Goal: Task Accomplishment & Management: Use online tool/utility

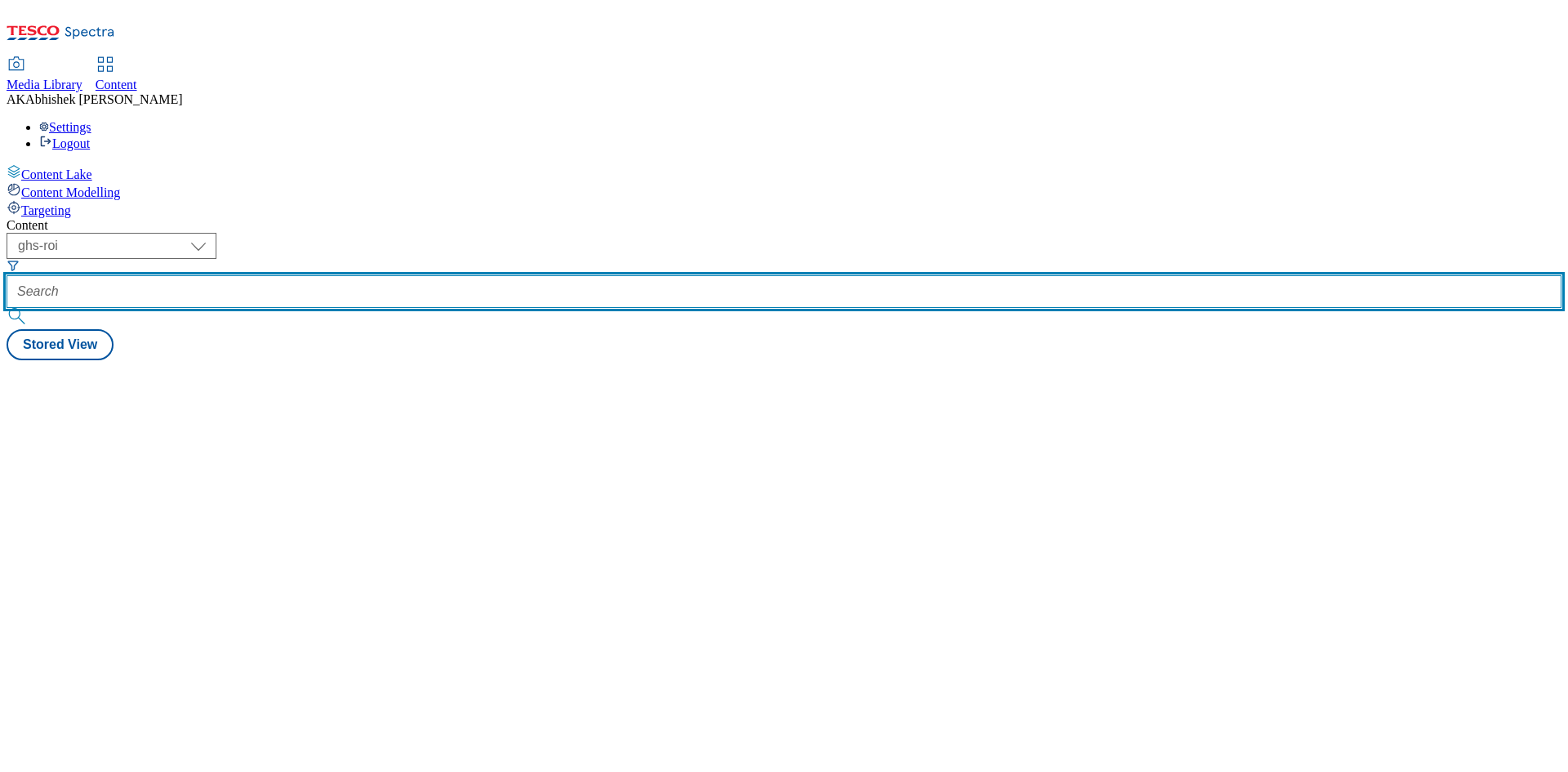
click at [403, 275] on input "text" at bounding box center [784, 292] width 1555 height 33
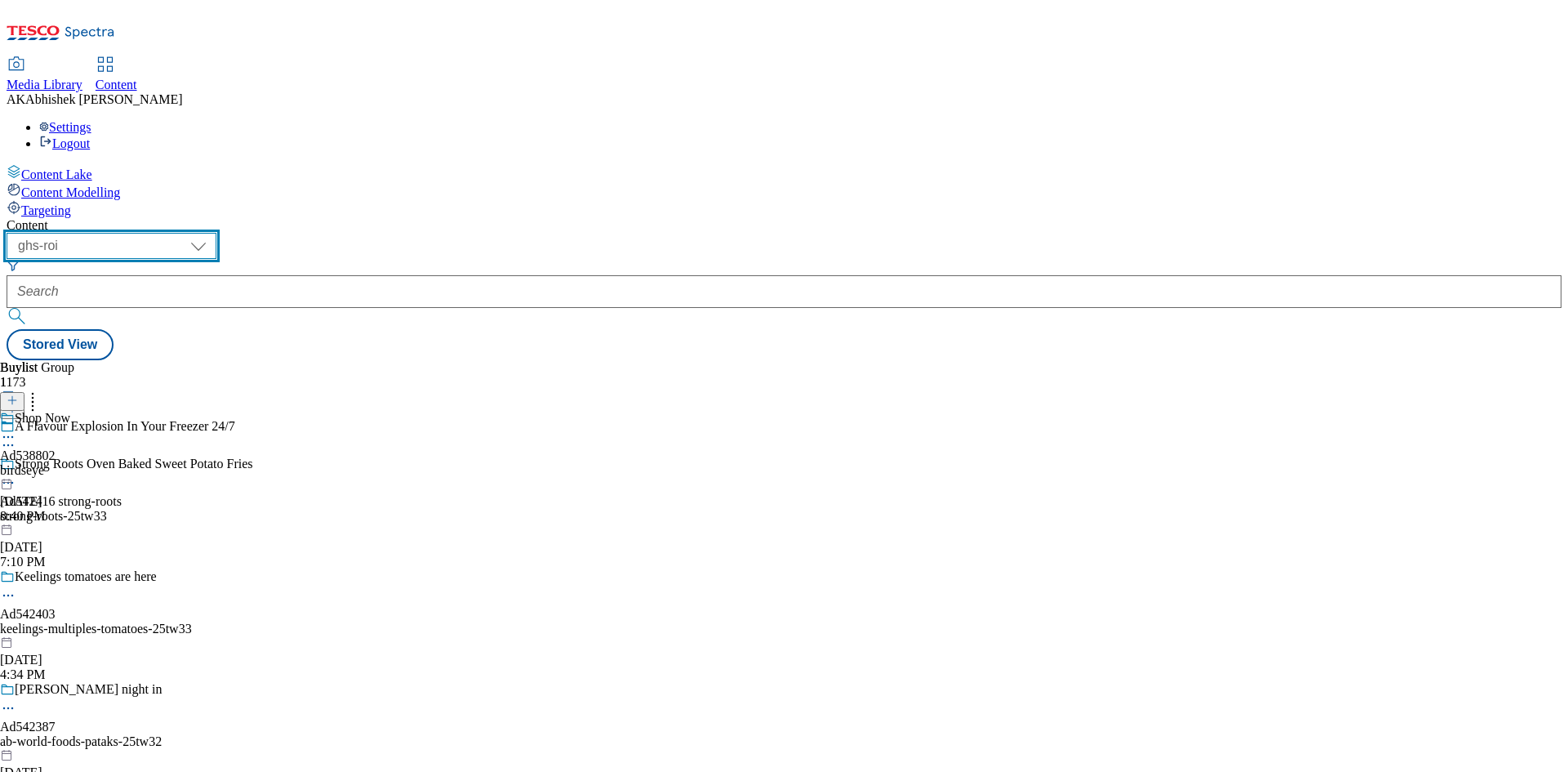
click at [216, 233] on select "ghs-roi ghs-uk" at bounding box center [111, 246] width 210 height 26
select select "ghs-uk"
click at [212, 233] on select "ghs-roi ghs-uk" at bounding box center [111, 246] width 210 height 26
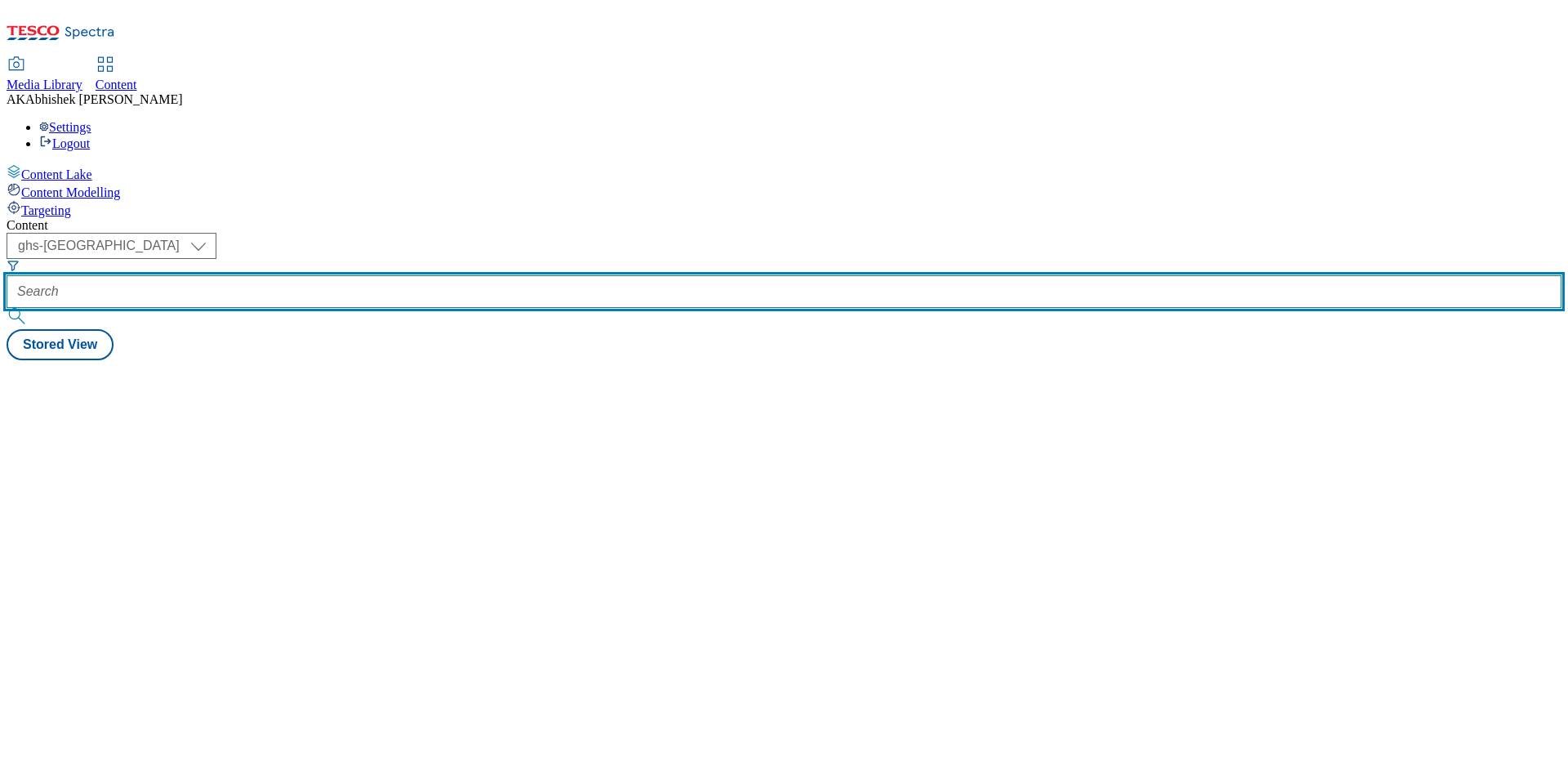
click at [366, 275] on input "text" at bounding box center [784, 292] width 1555 height 33
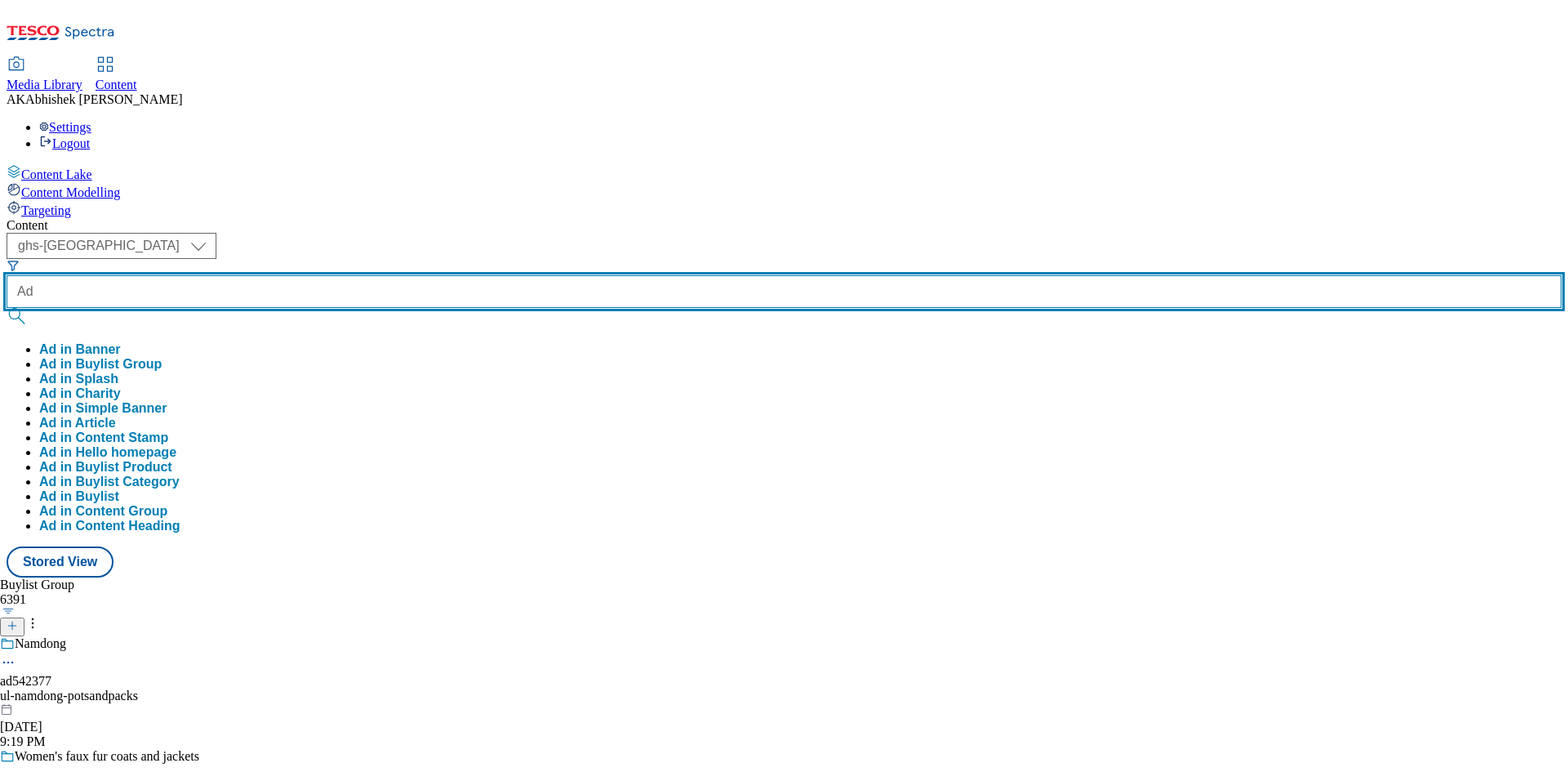
paste input "Abhishek.Kumar.ProcessTeam@dunnhumby.com"
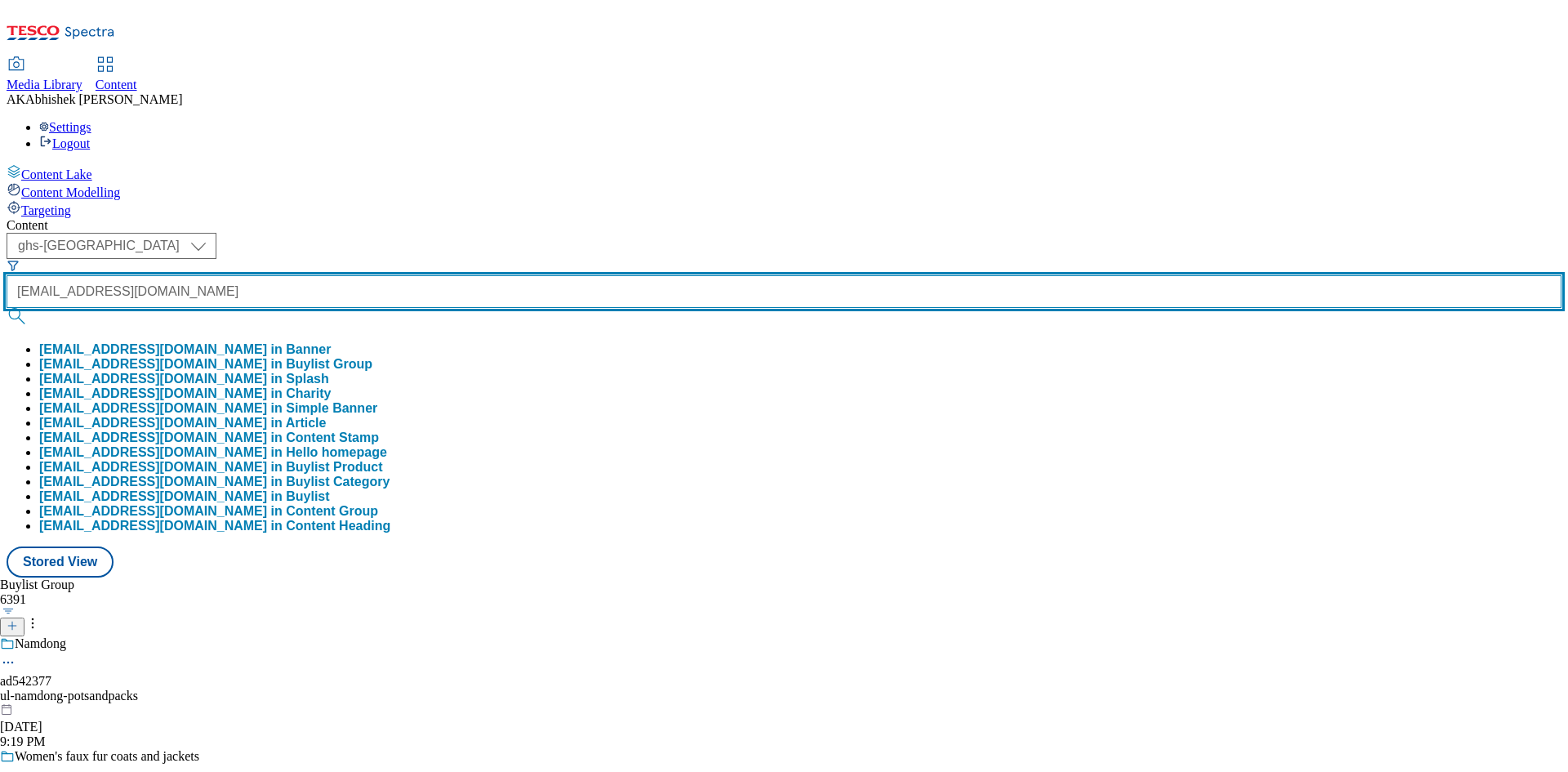
click at [7, 308] on button "submit" at bounding box center [18, 316] width 23 height 16
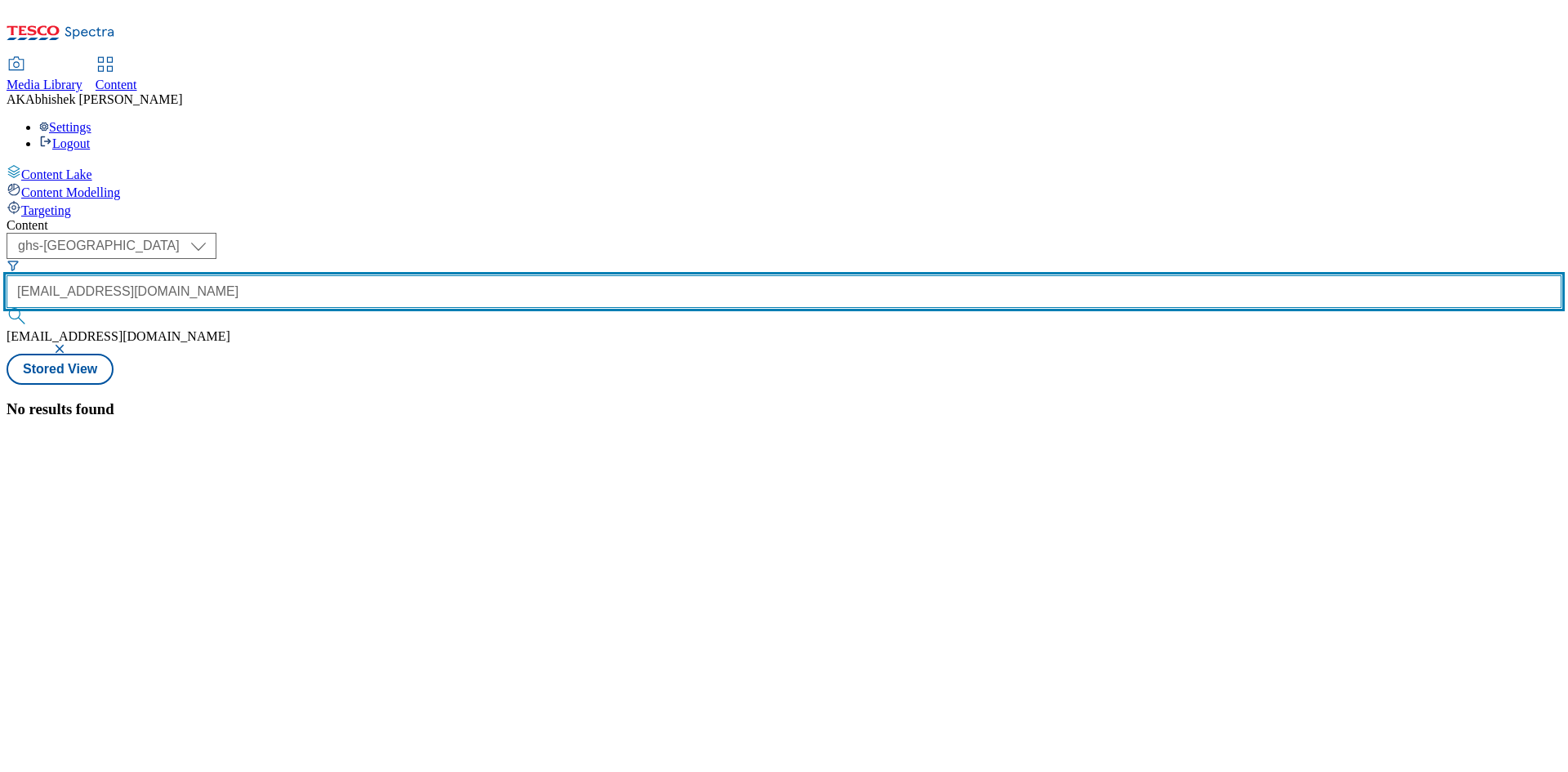
click at [393, 275] on input "AdAbhishek.Kumar.ProcessTeam@dunnhumby.com" at bounding box center [784, 292] width 1555 height 33
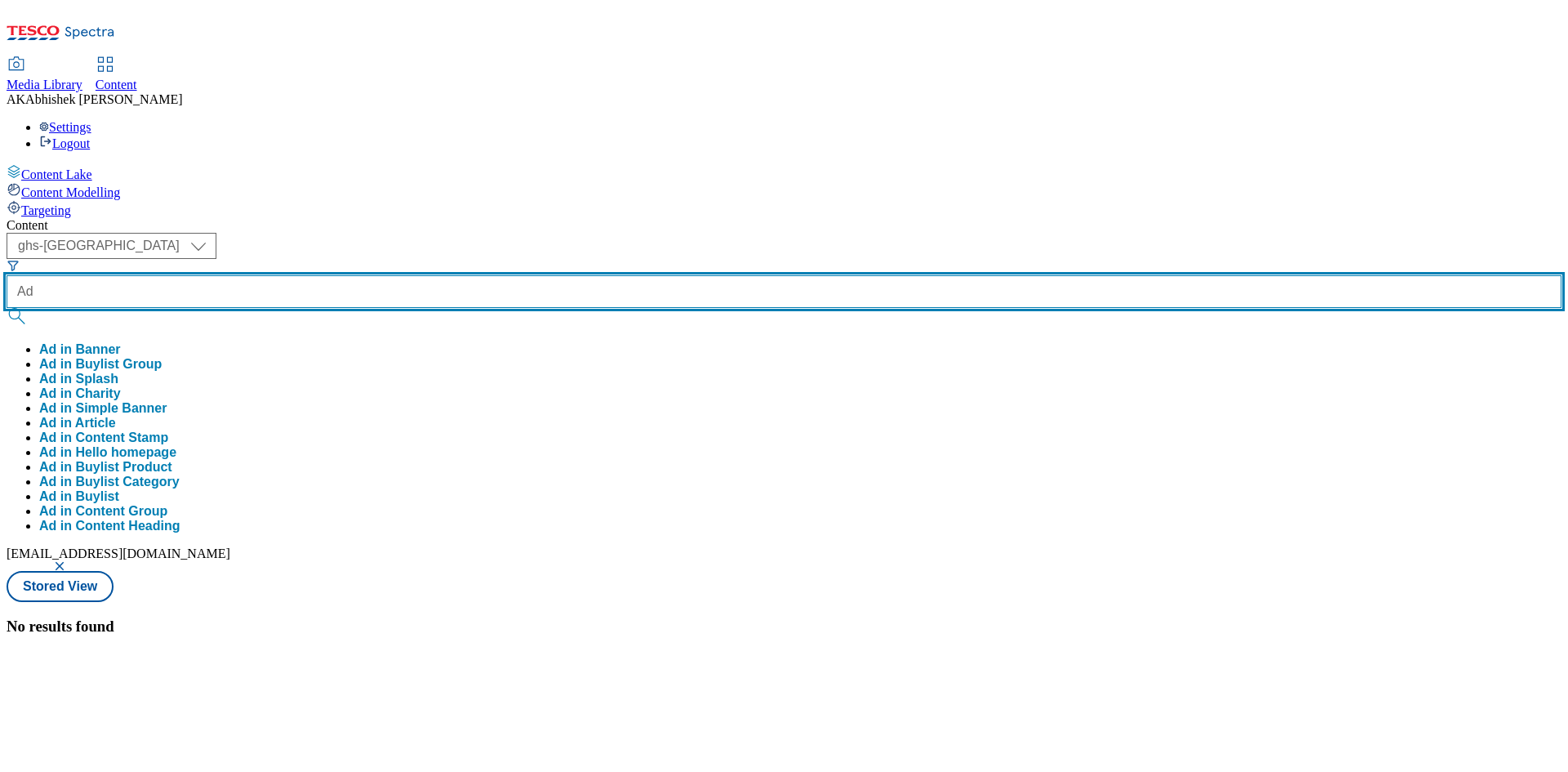
paste input "541582"
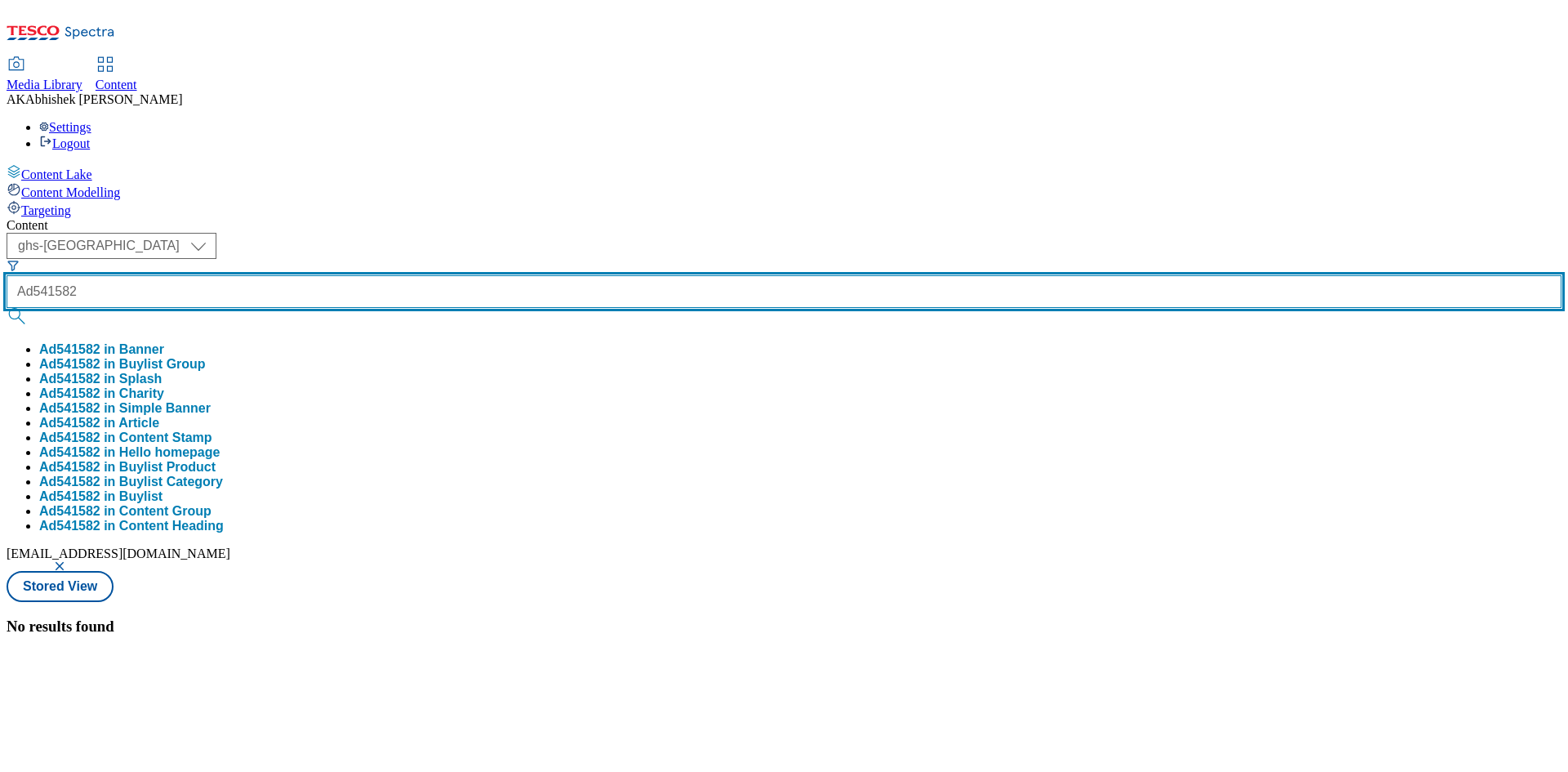
type input "Ad541582"
click at [7, 308] on button "submit" at bounding box center [18, 316] width 23 height 16
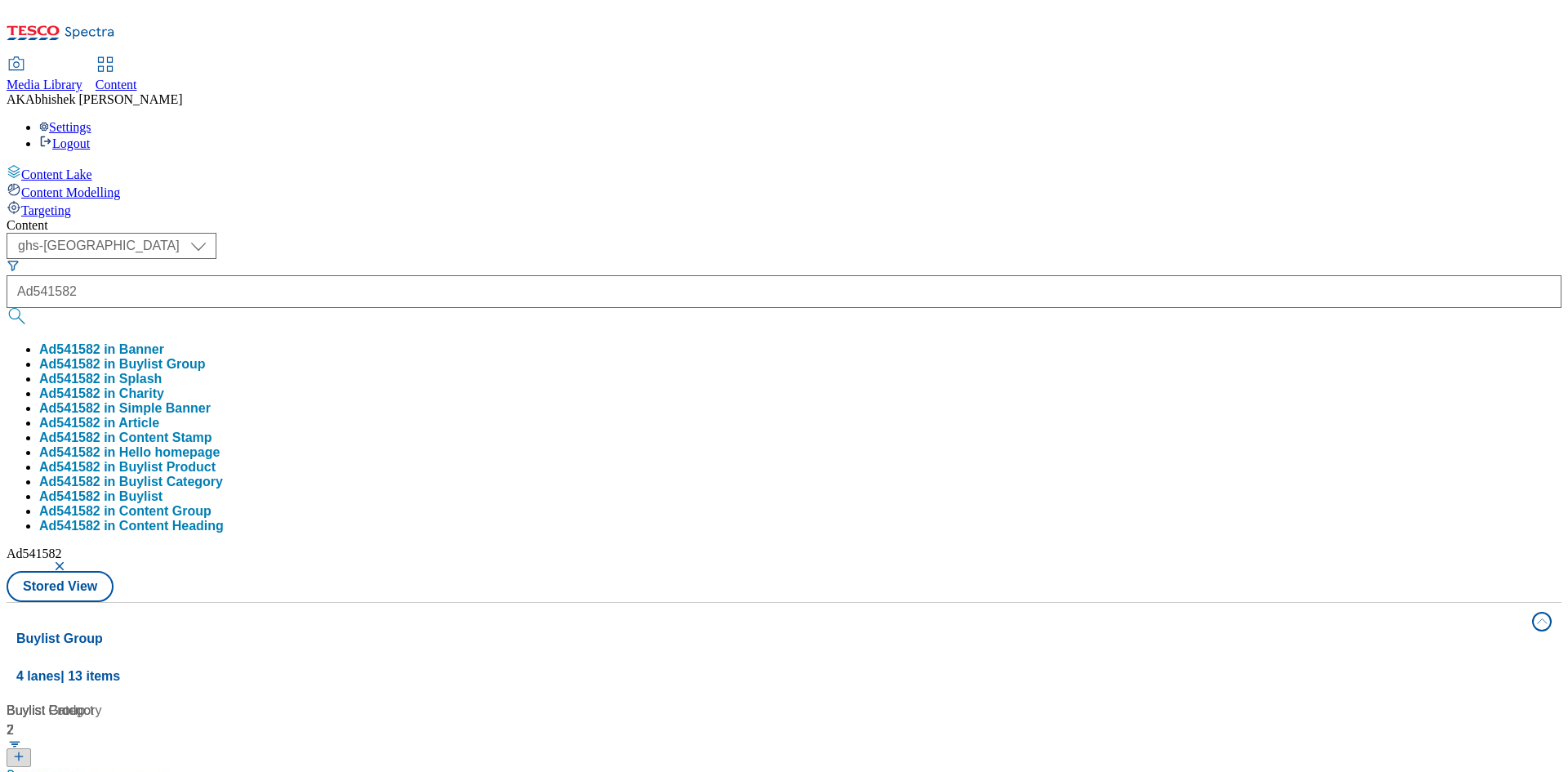
click at [789, 218] on div "Content ( optional ) ghs-roi ghs-uk ghs-uk Ad541582 Ad541582 in Banner Ad541582…" at bounding box center [784, 766] width 1555 height 1096
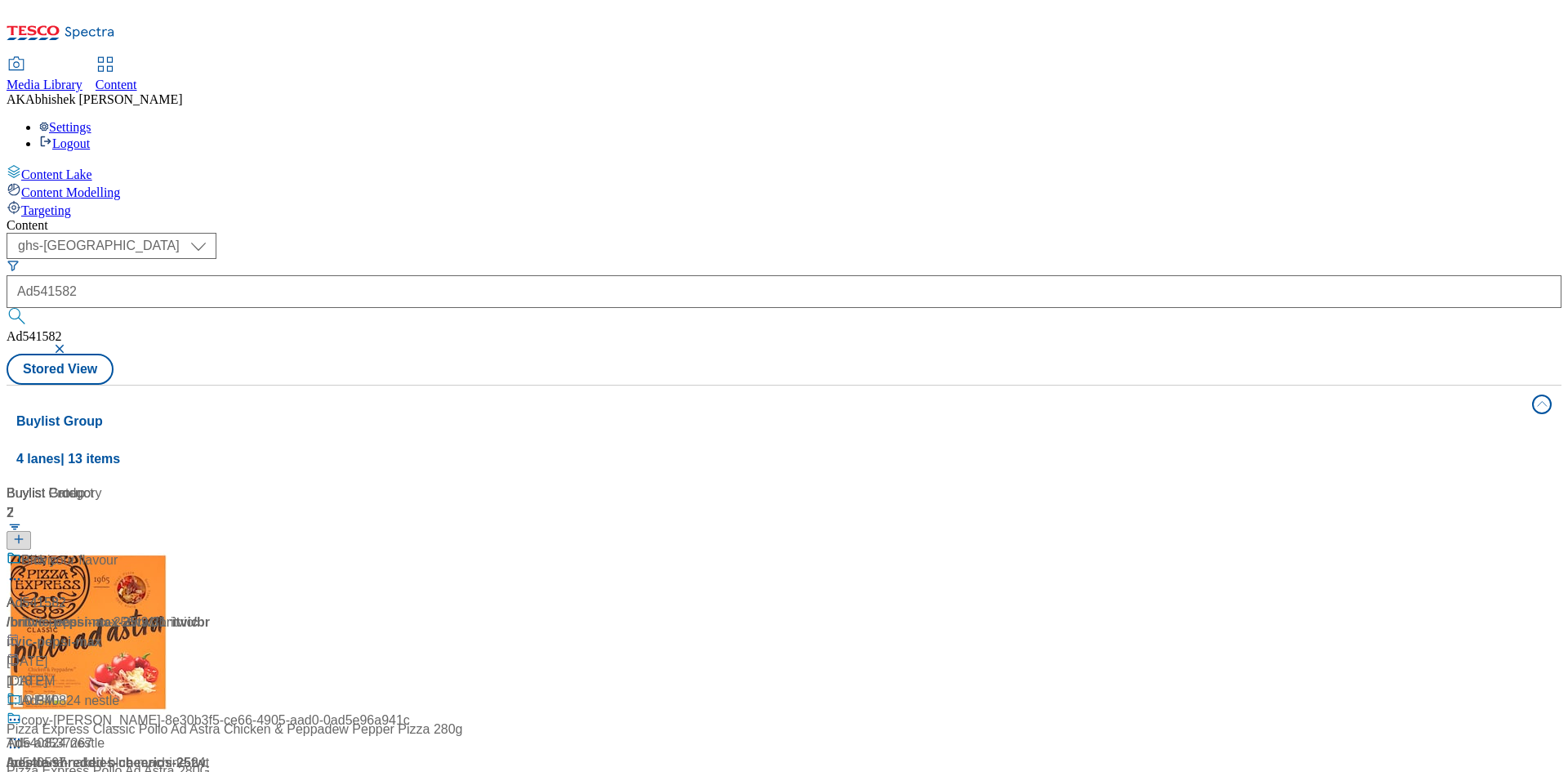
click at [211, 551] on div at bounding box center [109, 572] width 204 height 42
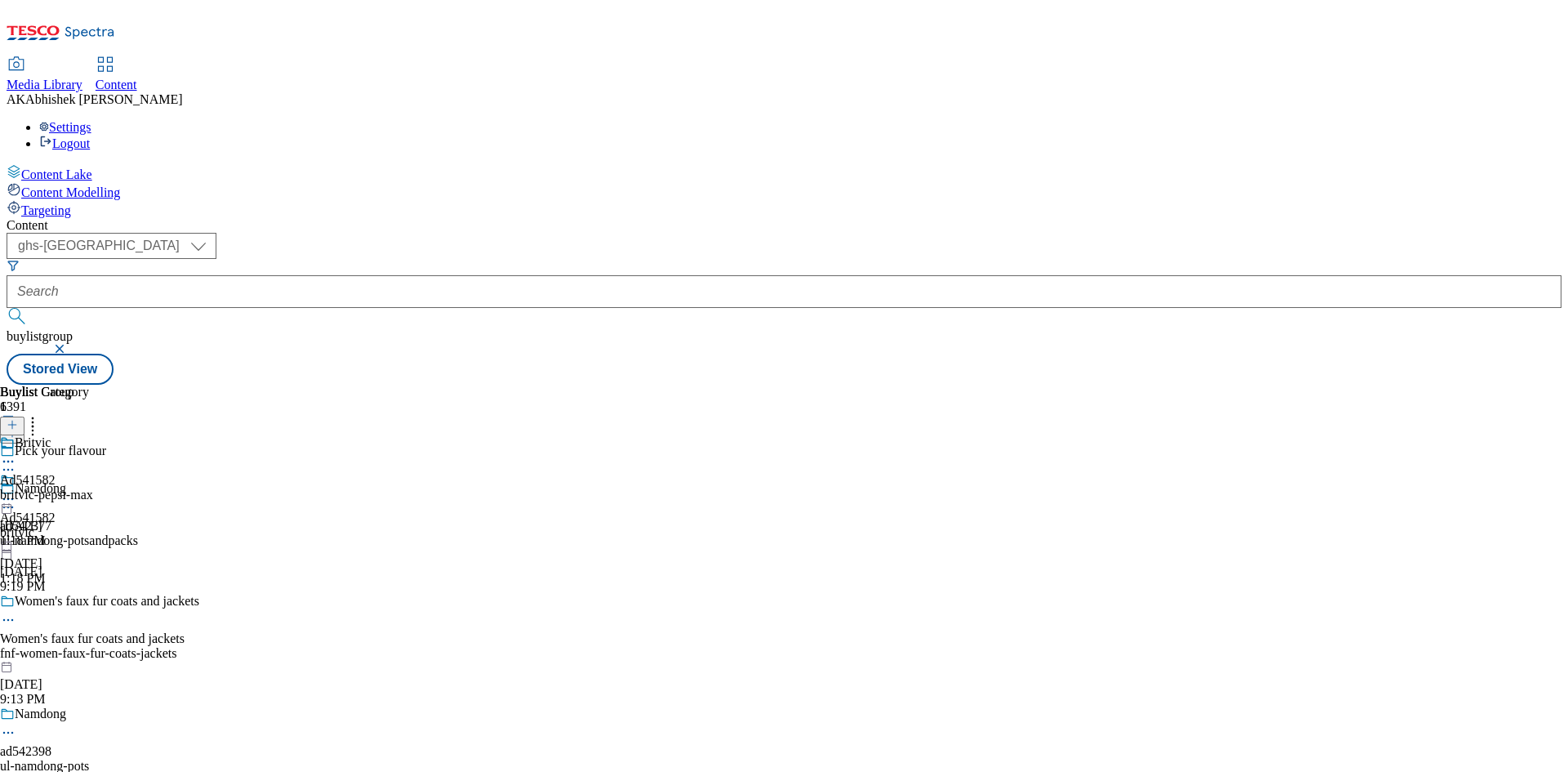
click at [16, 462] on icon at bounding box center [8, 470] width 16 height 16
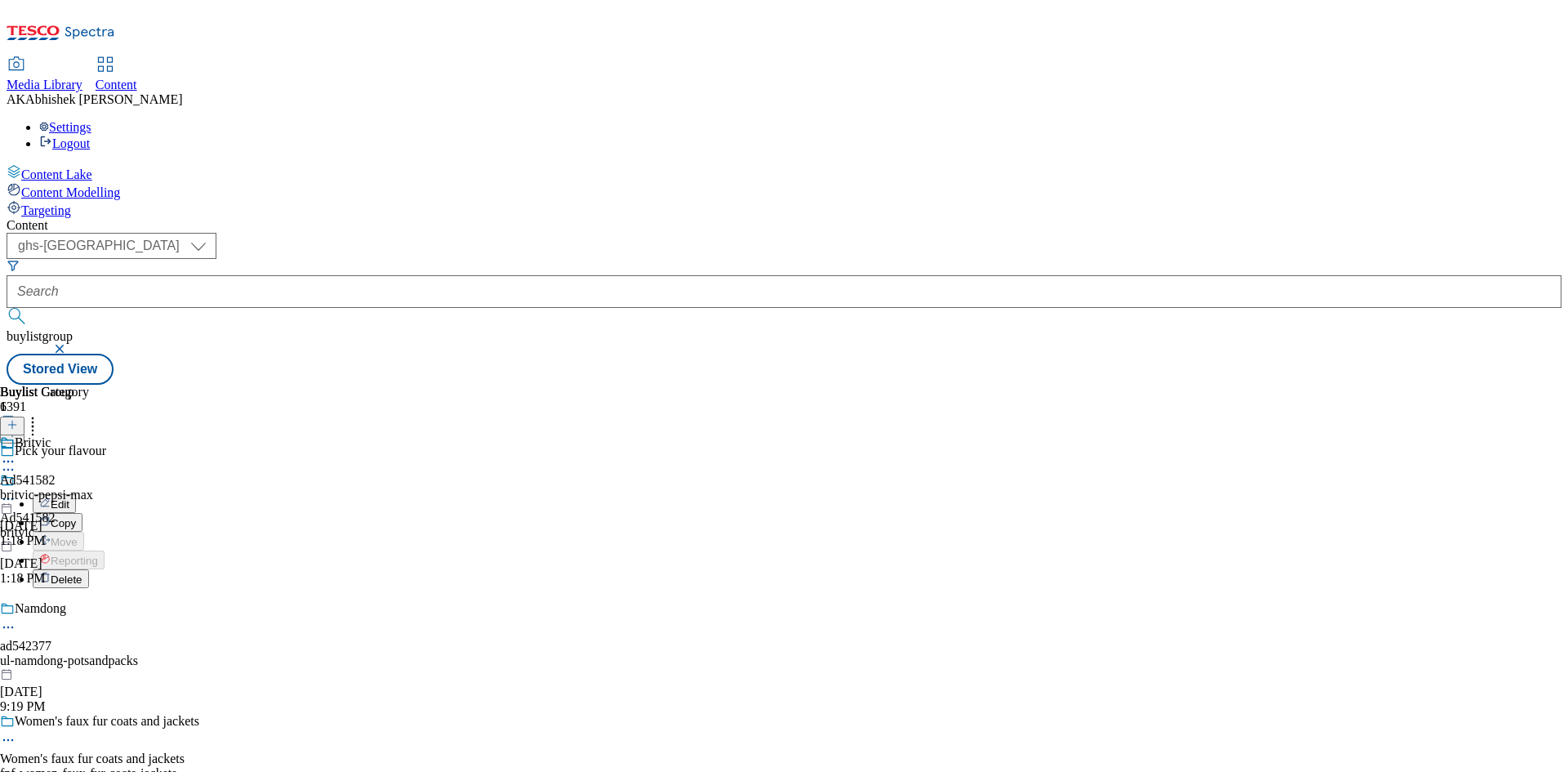
click at [69, 498] on span "Edit" at bounding box center [60, 504] width 19 height 12
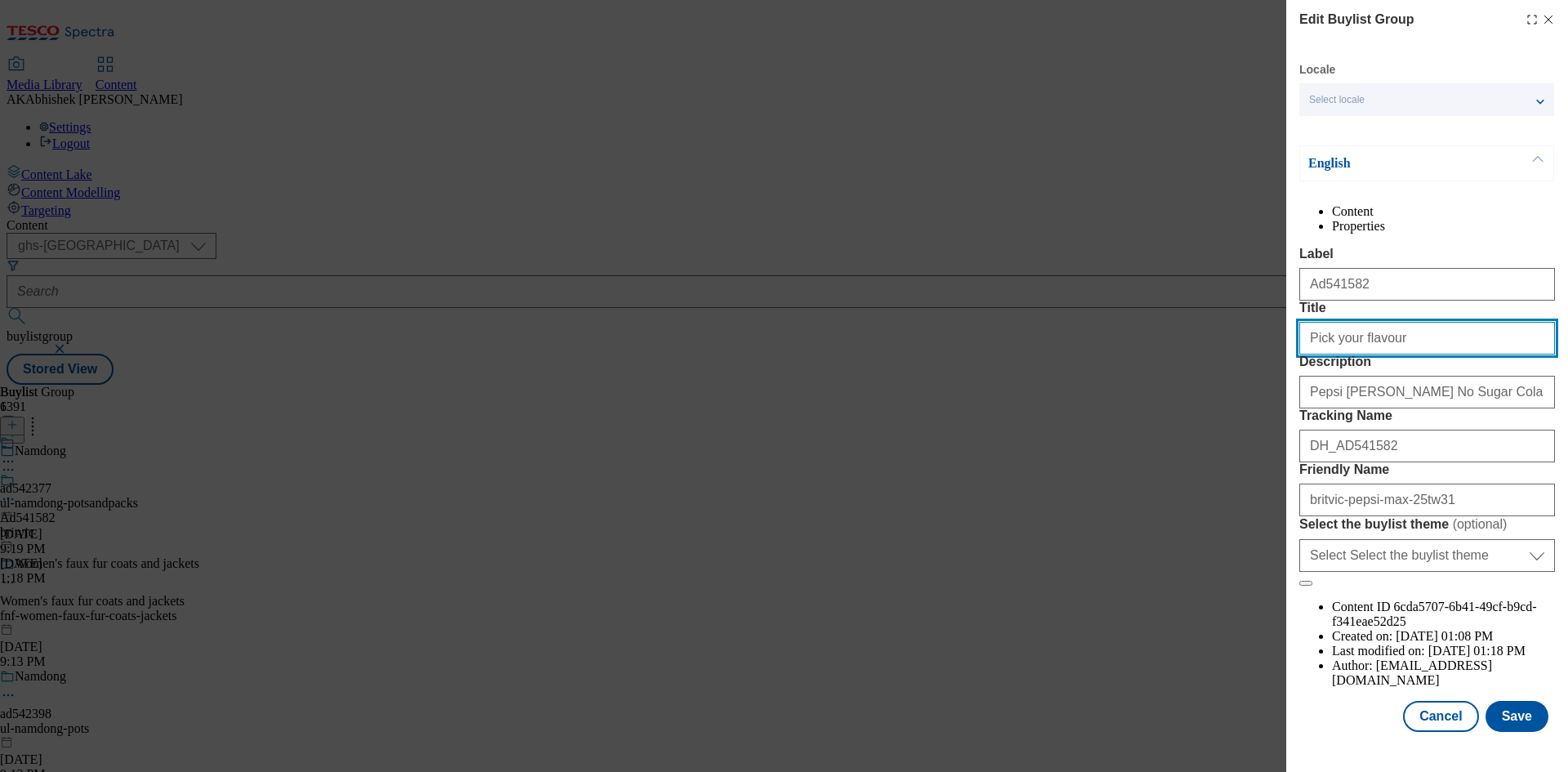
click at [1437, 355] on input "Pick your flavour" at bounding box center [1427, 338] width 256 height 33
paste input "YOUR MEAL BETTER WITH"
paste input "our meal better with"
type input "Your meal better with Pepsi"
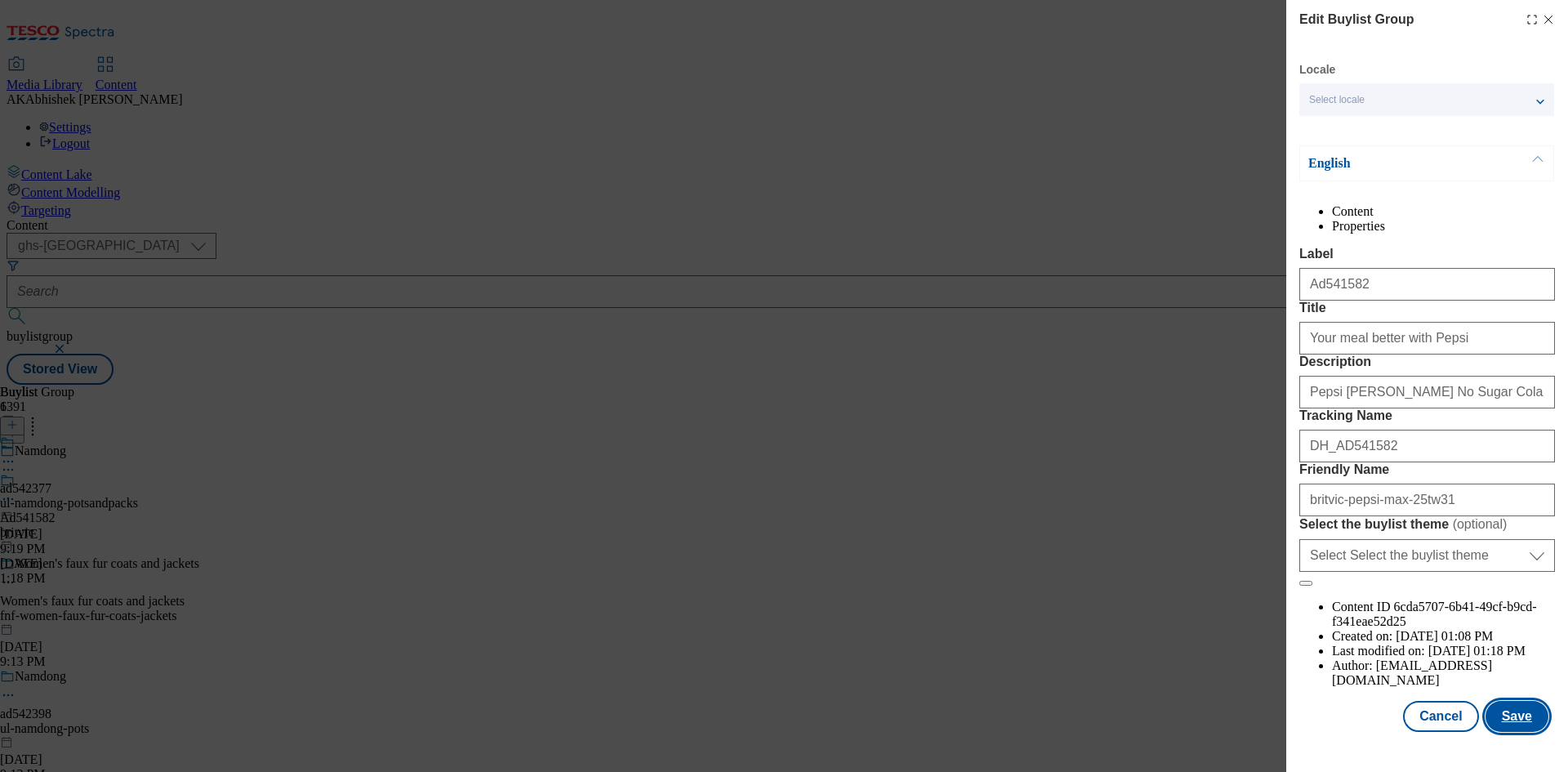
click at [1509, 725] on button "Save" at bounding box center [1517, 716] width 63 height 31
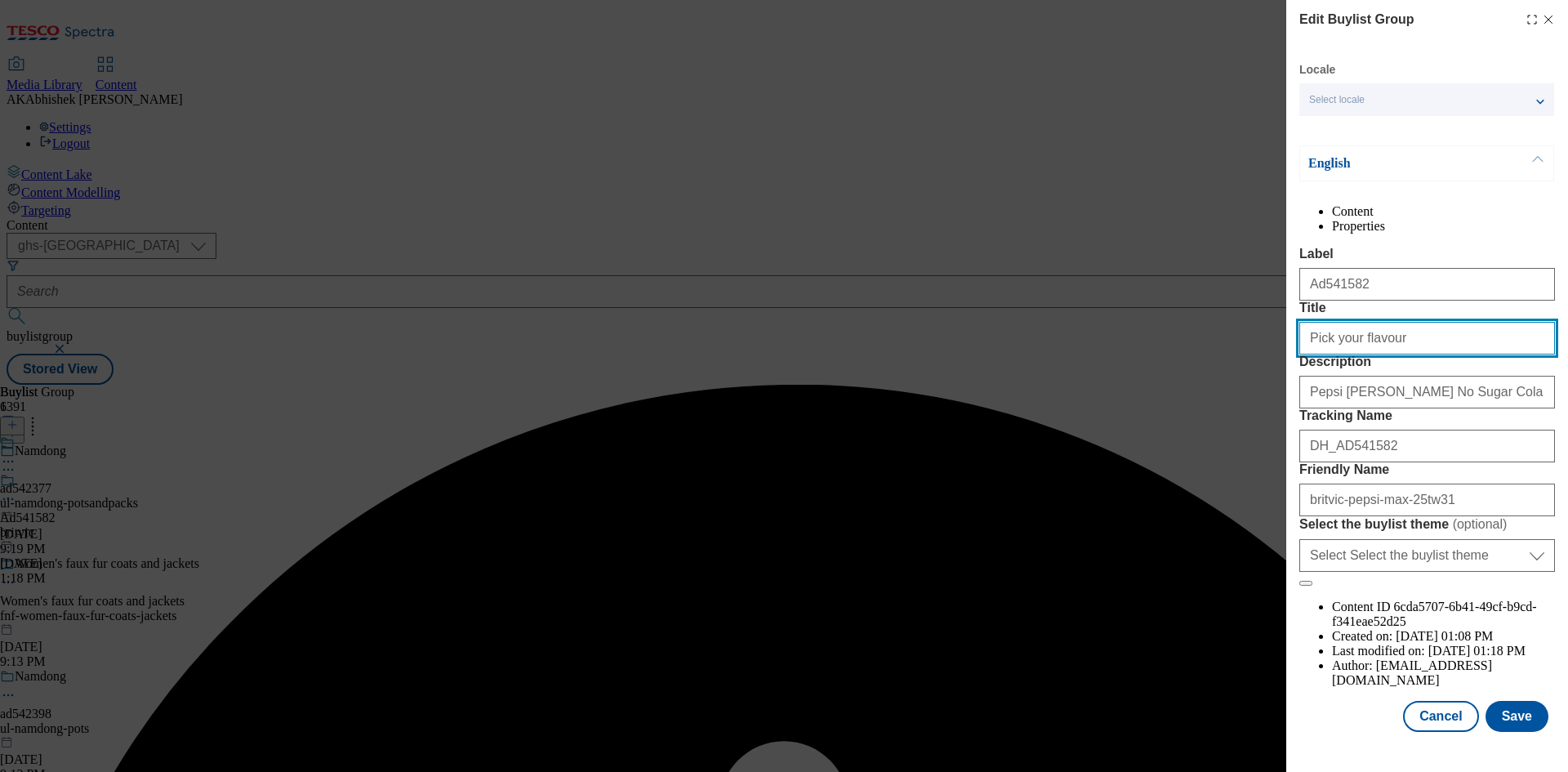
click at [1435, 355] on input "Pick your flavour" at bounding box center [1427, 338] width 256 height 33
paste input "Your meal better with"
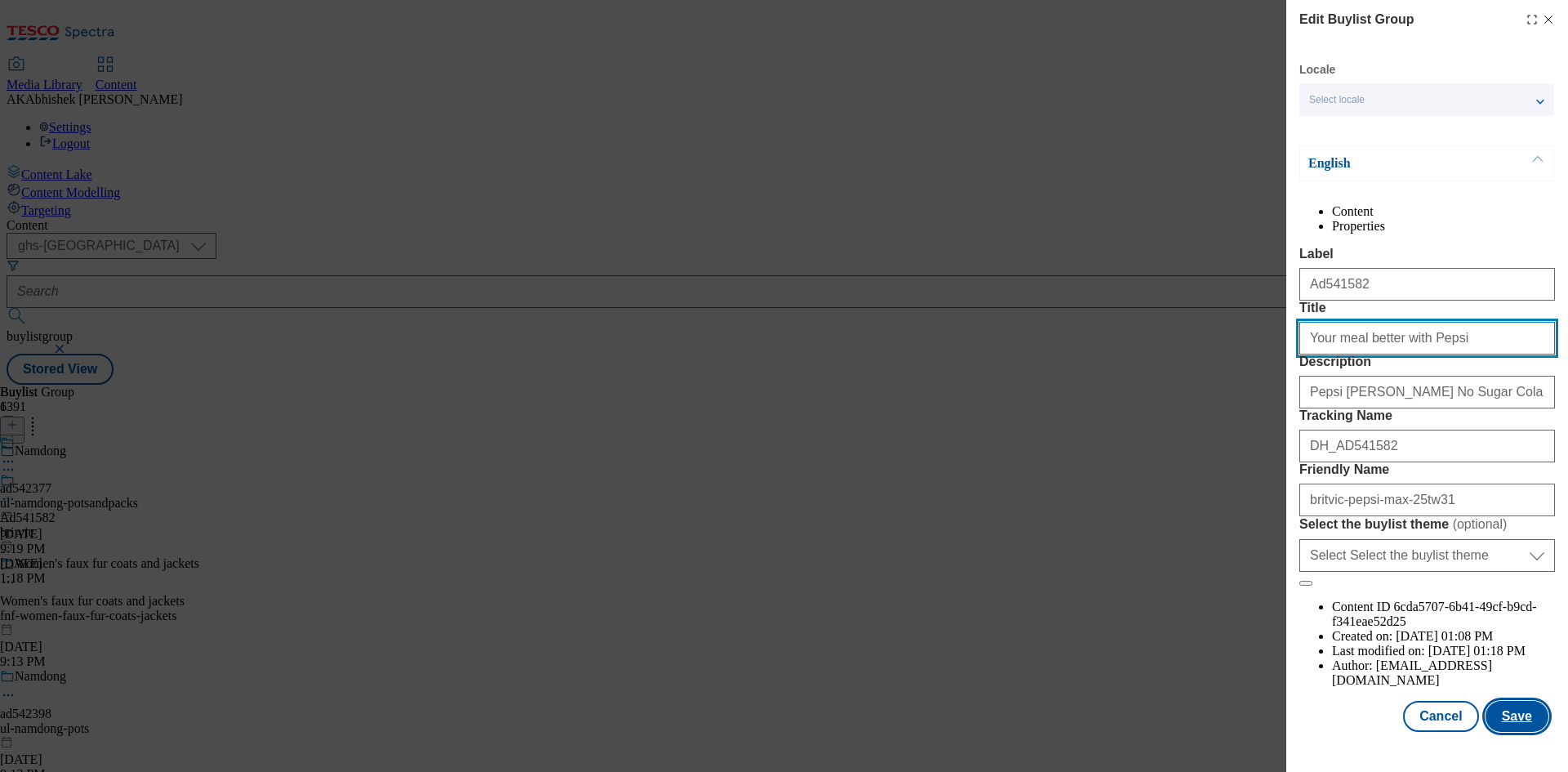
type input "Your meal better with Pepsi"
click at [1502, 729] on button "Save" at bounding box center [1517, 716] width 63 height 31
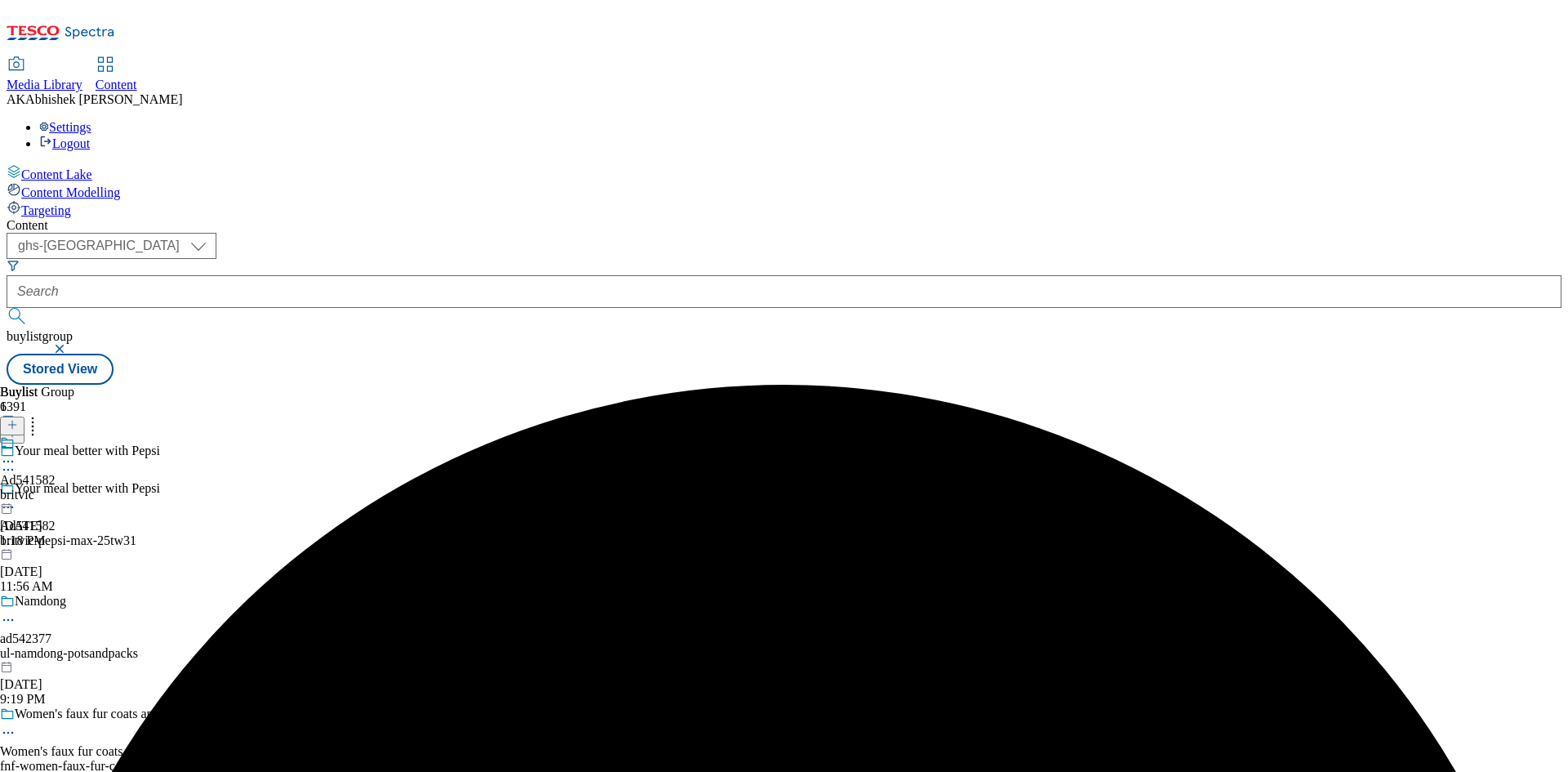
click at [16, 453] on icon at bounding box center [8, 462] width 16 height 16
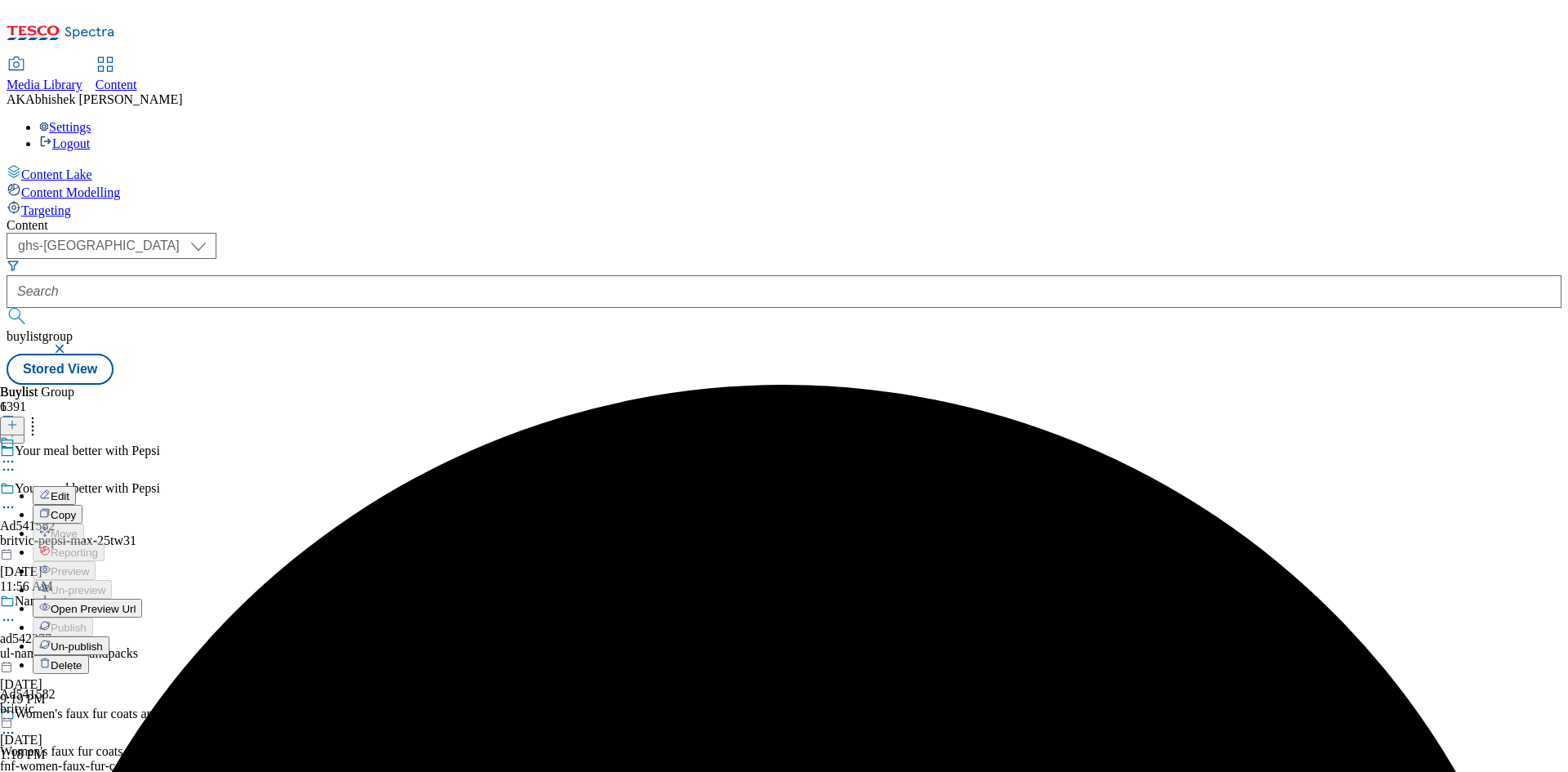
click at [69, 490] on span "Edit" at bounding box center [60, 496] width 19 height 12
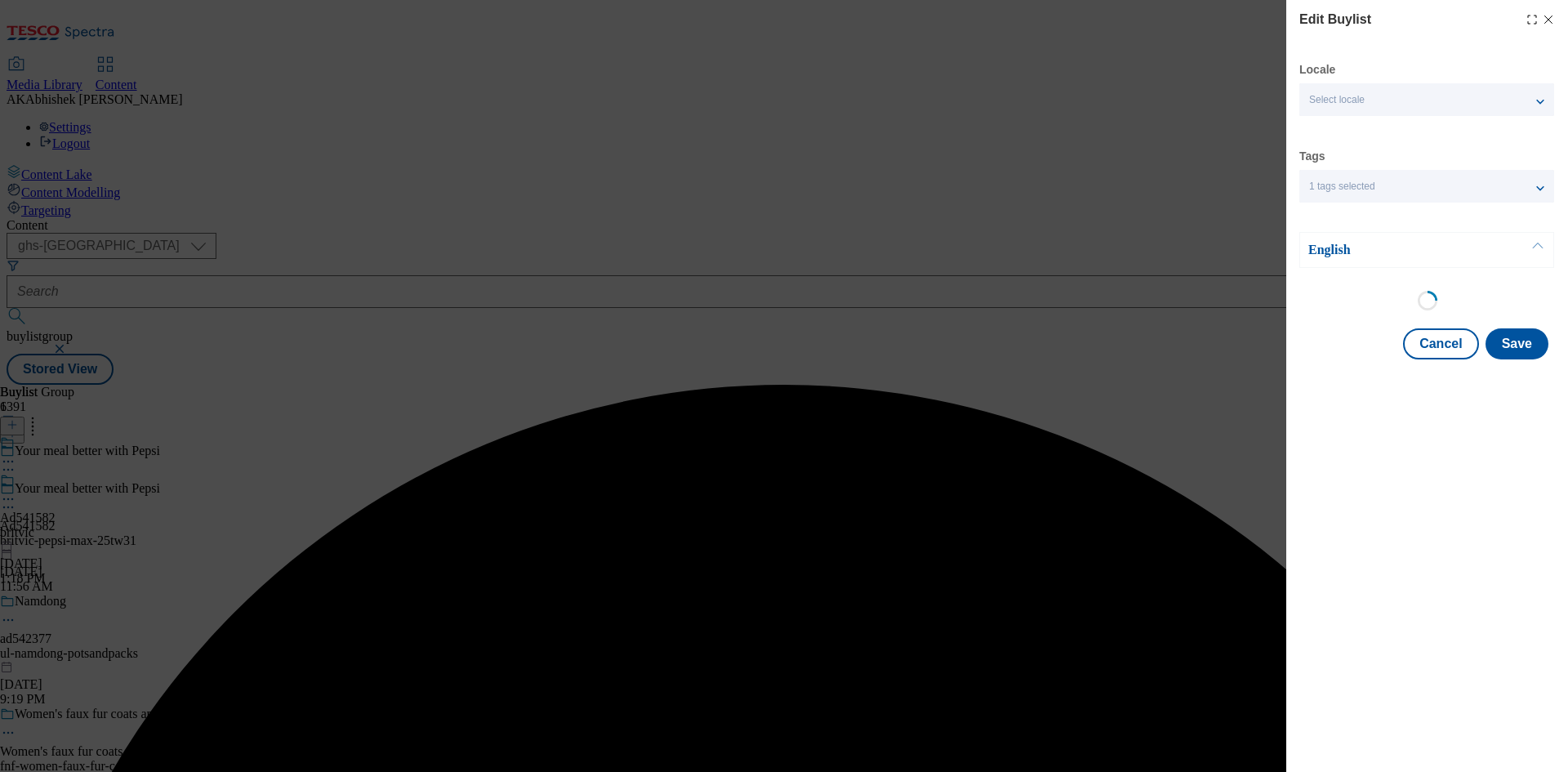
select select "tactical"
select select "supplier funded short term 1-3 weeks"
select select "dunnhumby"
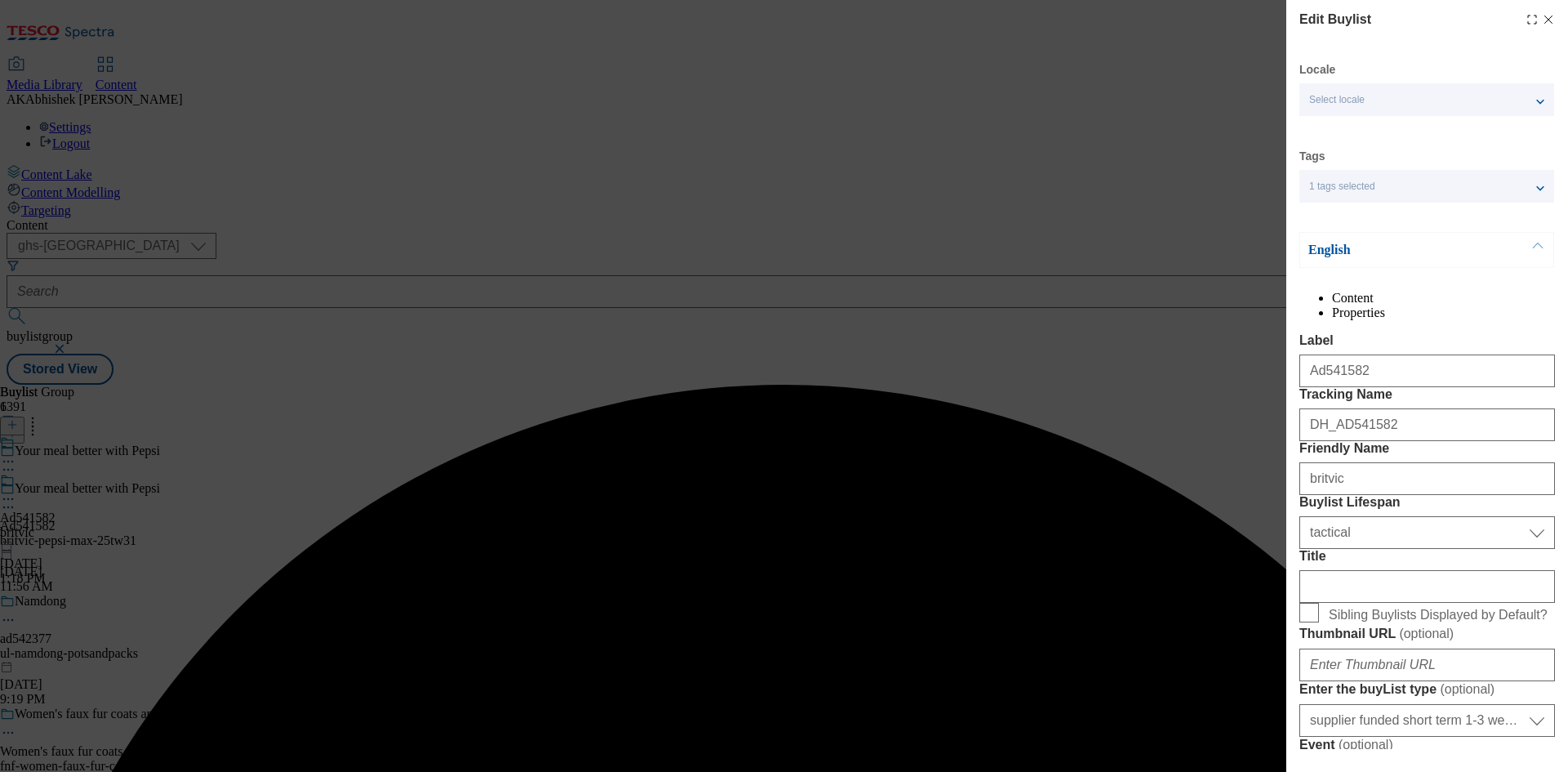
select select "Banner"
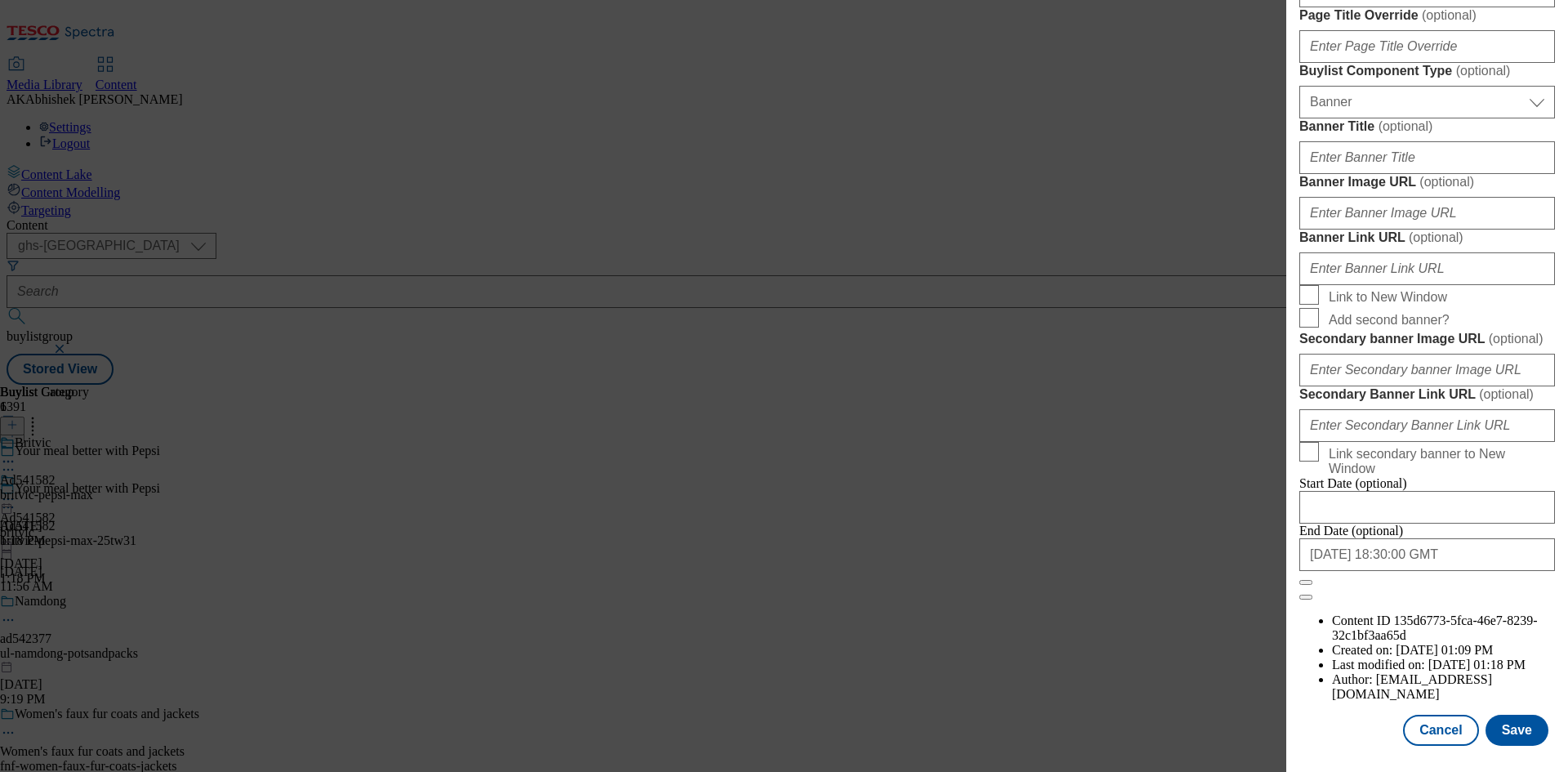
scroll to position [1691, 0]
click at [1511, 720] on button "Save" at bounding box center [1517, 730] width 63 height 31
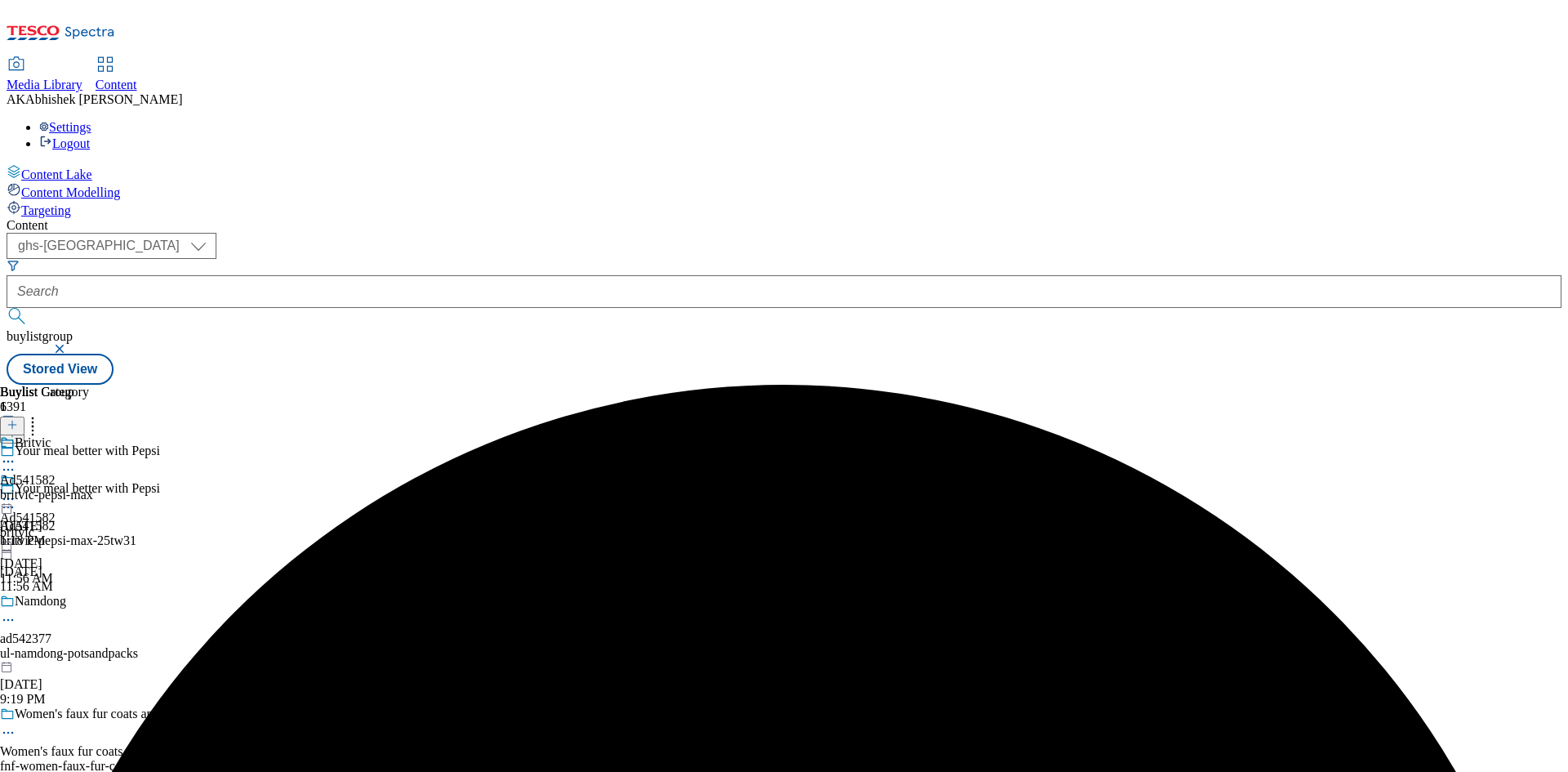
click at [16, 453] on icon at bounding box center [8, 462] width 16 height 16
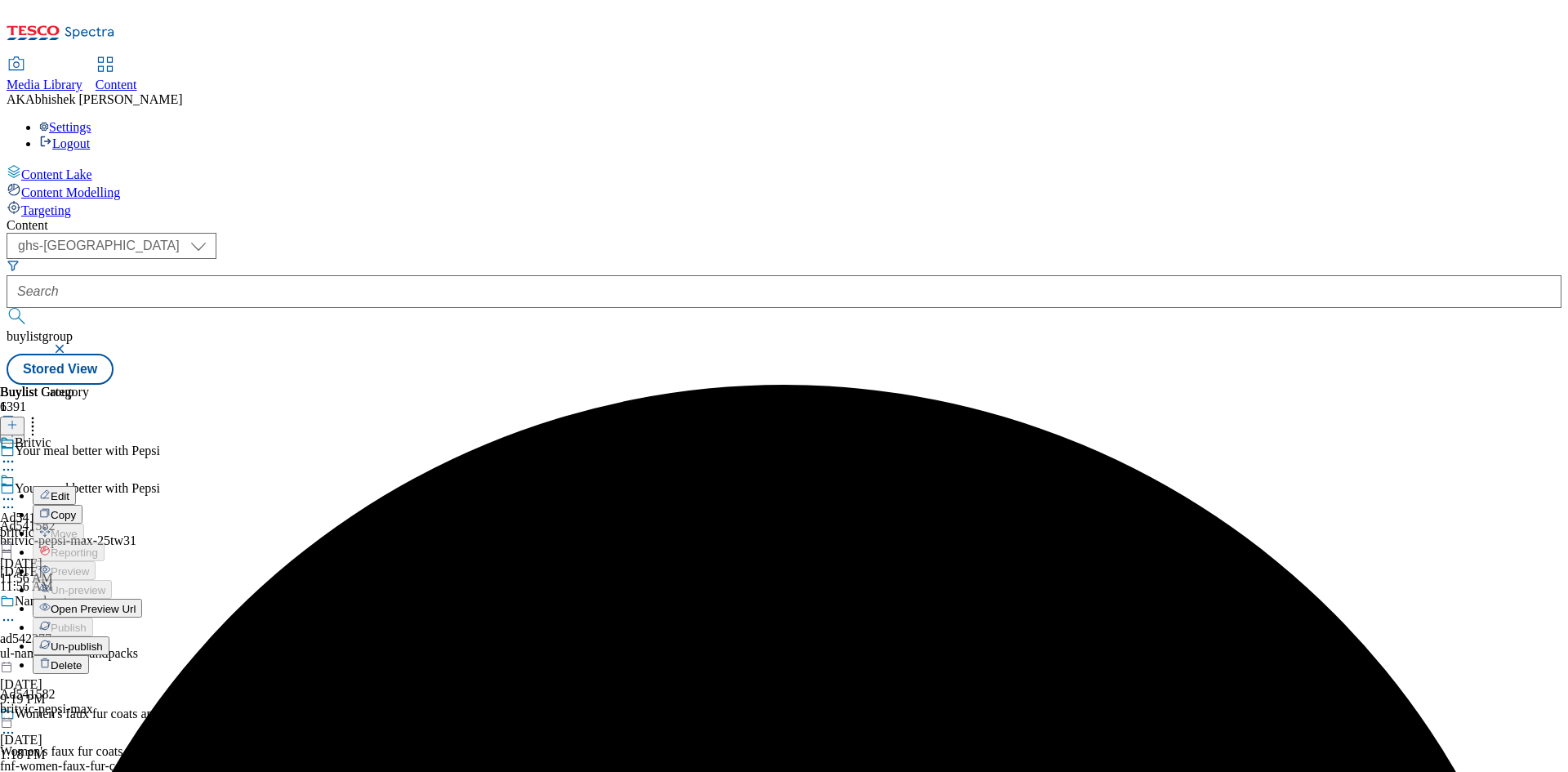
click at [69, 490] on span "Edit" at bounding box center [60, 496] width 19 height 12
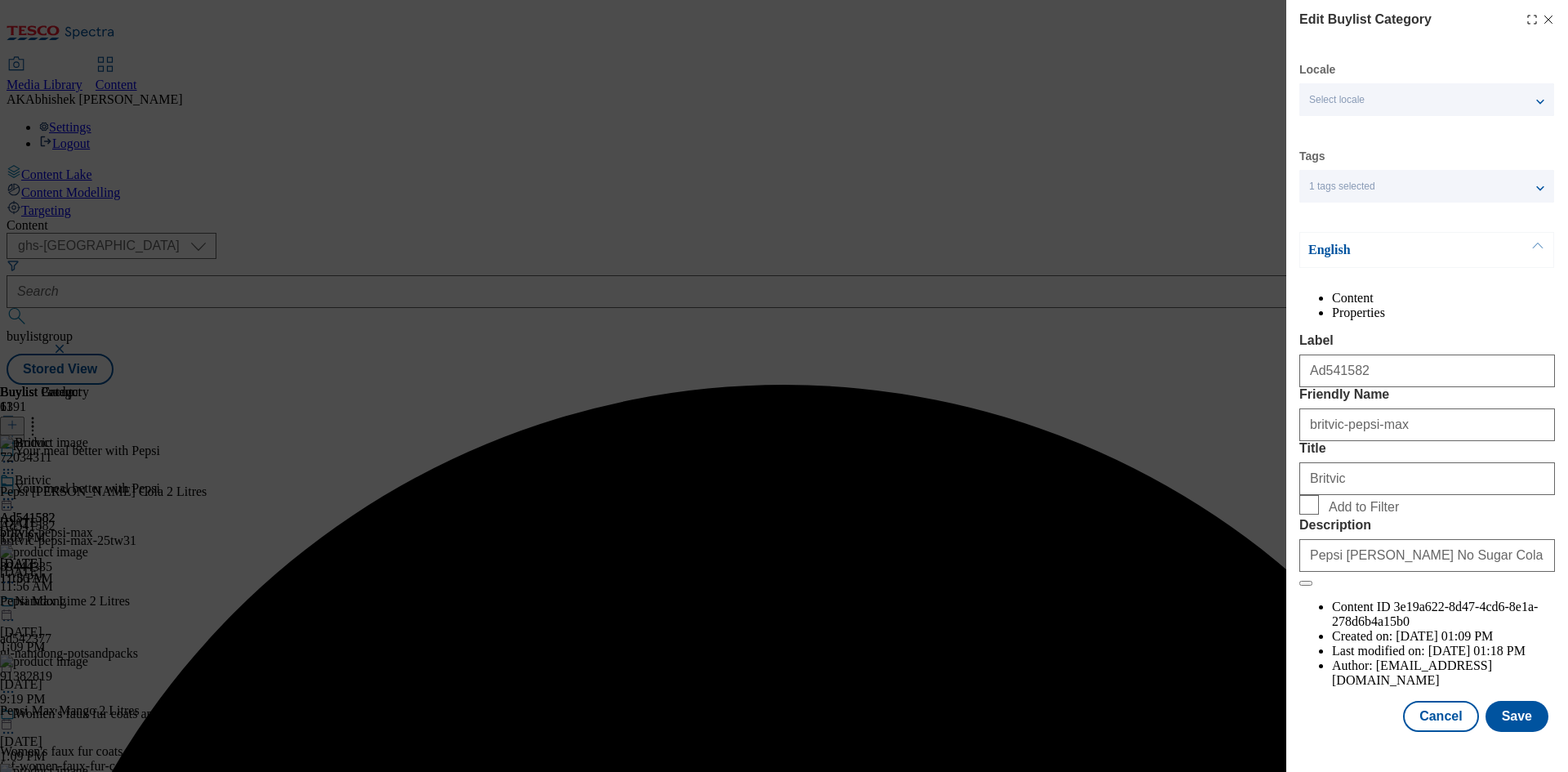
scroll to position [32, 0]
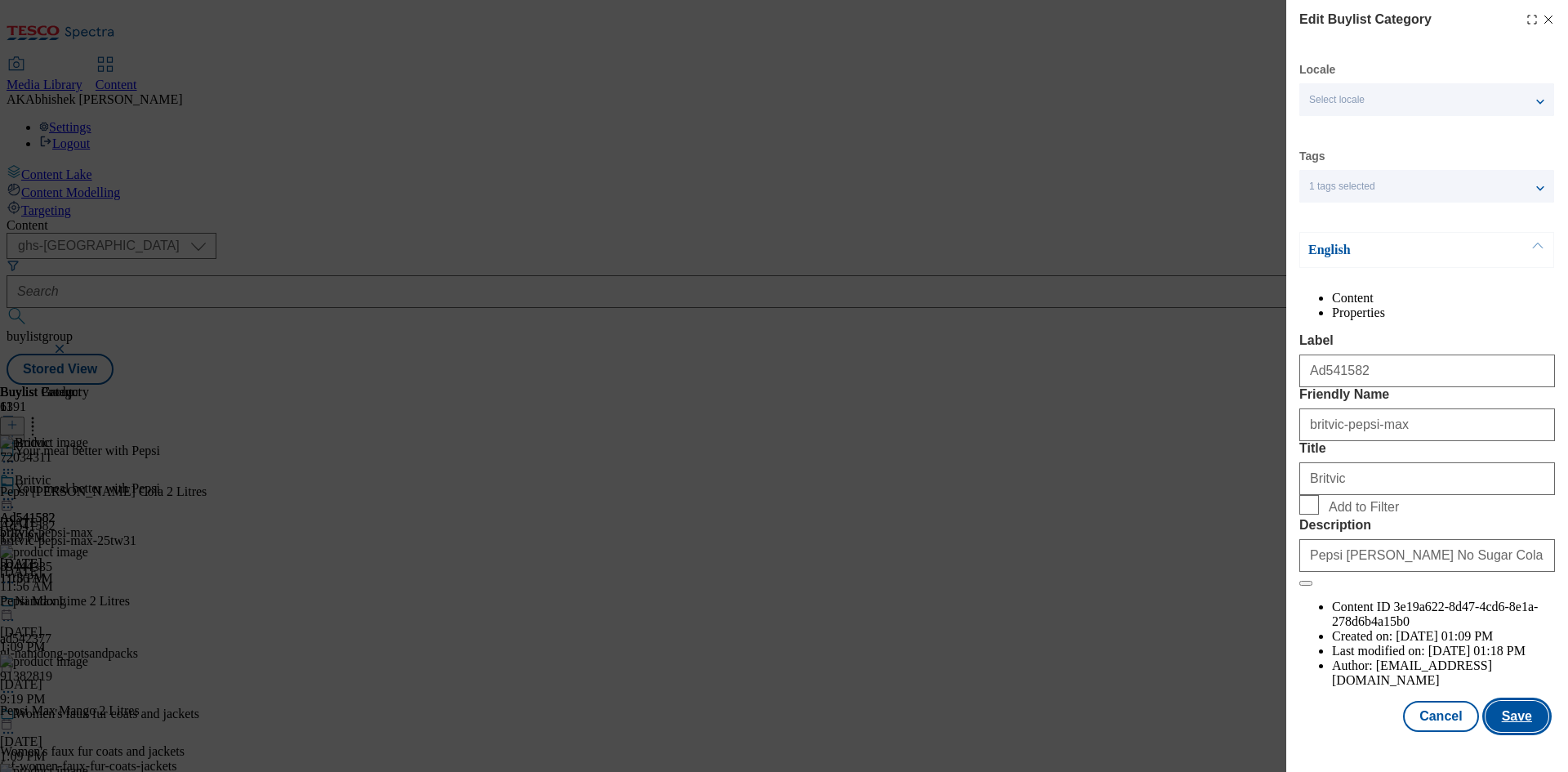
drag, startPoint x: 1518, startPoint y: 725, endPoint x: 1505, endPoint y: 712, distance: 18.4
click at [1516, 722] on button "Save" at bounding box center [1517, 716] width 63 height 31
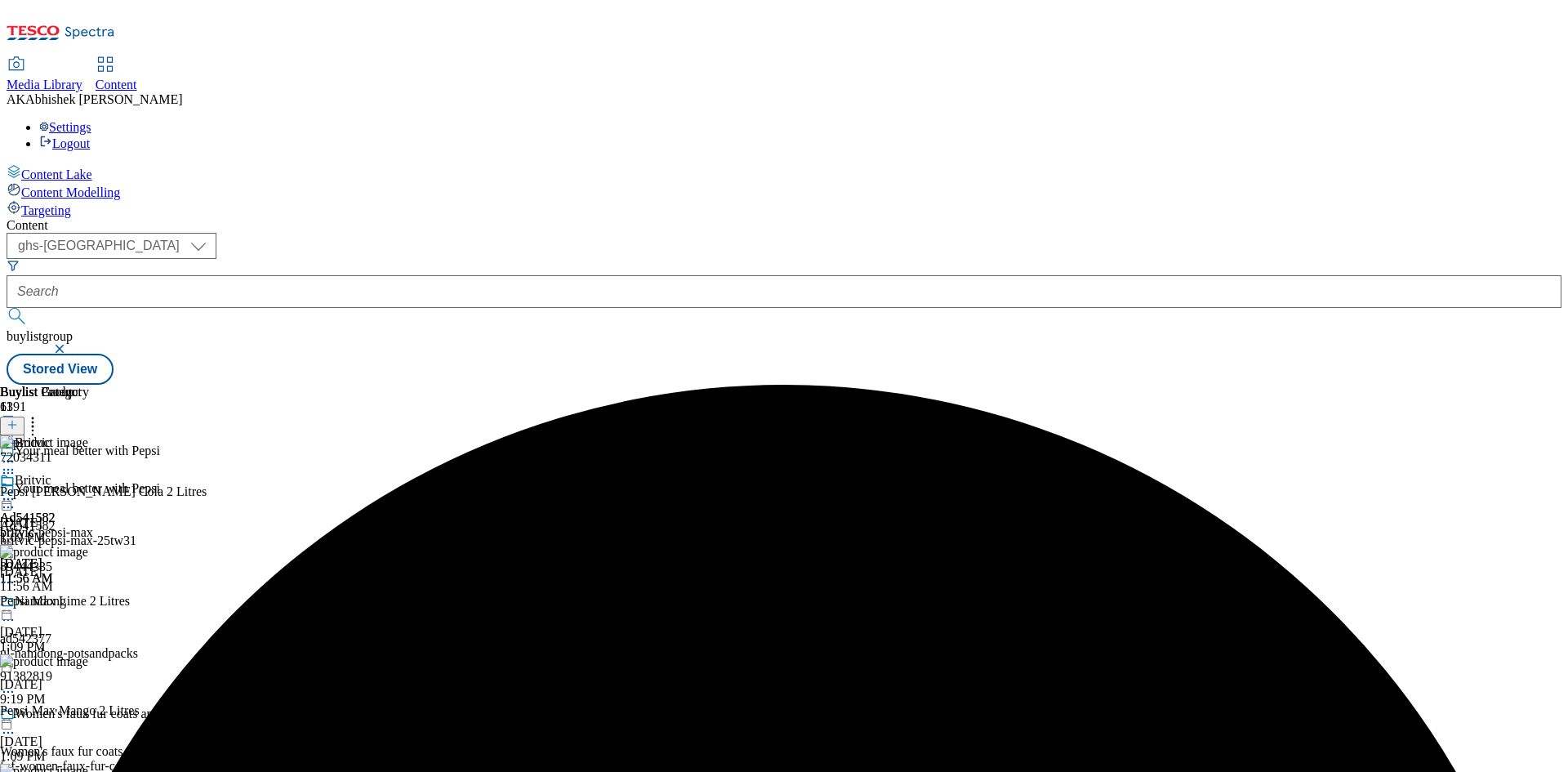
click at [16, 491] on icon at bounding box center [8, 499] width 16 height 16
click at [89, 603] on span "Preview" at bounding box center [69, 609] width 38 height 12
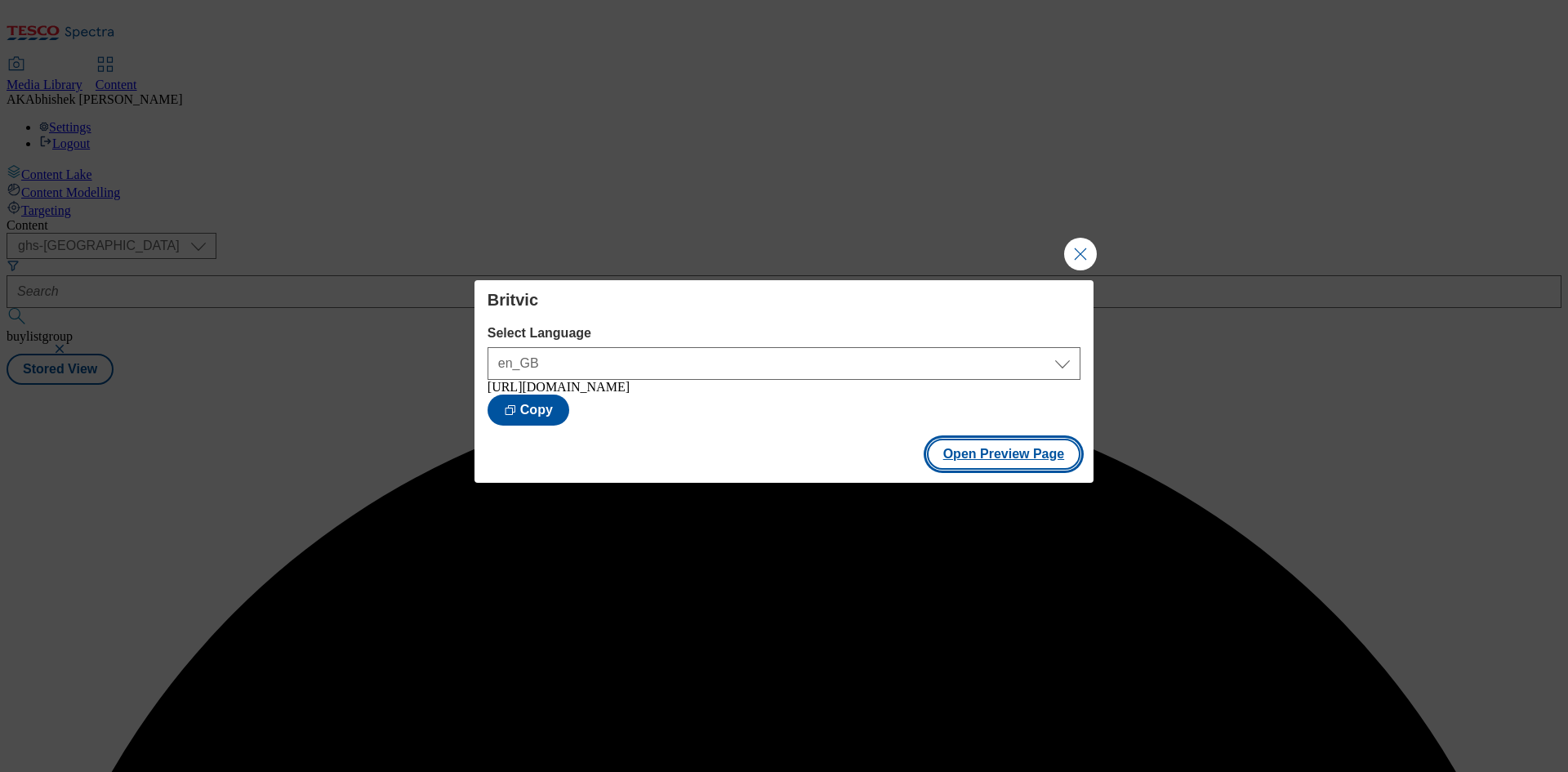
click at [1016, 468] on button "Open Preview Page" at bounding box center [1004, 454] width 154 height 31
